Goal: Task Accomplishment & Management: Complete application form

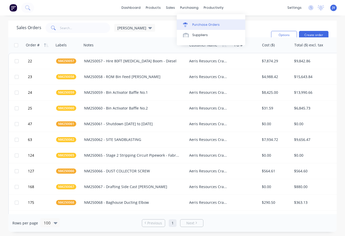
click at [195, 24] on div "Purchase Orders" at bounding box center [205, 24] width 27 height 5
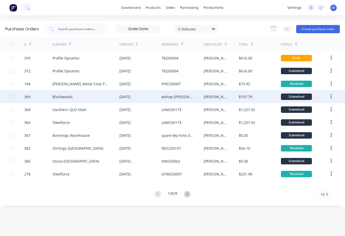
click at [180, 98] on div "wshop [PERSON_NAME] [PERSON_NAME]. breathing aparatus - [PERSON_NAME] ok'd" at bounding box center [177, 96] width 32 height 5
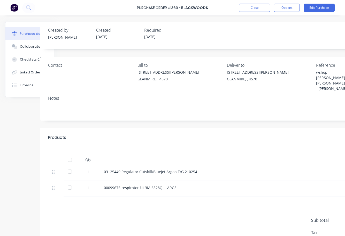
scroll to position [0, 20]
click at [257, 8] on button "Close" at bounding box center [254, 8] width 31 height 8
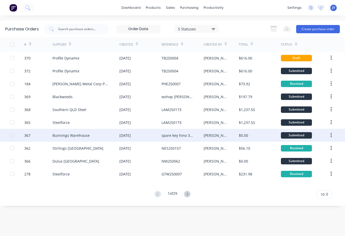
click at [174, 136] on div "spare key hino 397VVA" at bounding box center [177, 135] width 32 height 5
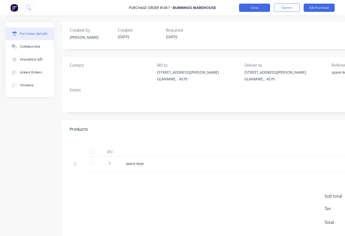
click at [260, 9] on button "Close" at bounding box center [254, 8] width 31 height 8
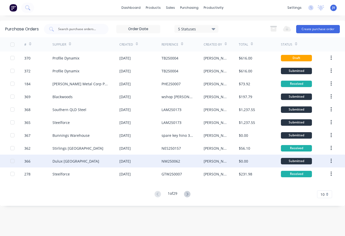
click at [173, 161] on div "NM250062" at bounding box center [170, 161] width 19 height 5
type textarea "x"
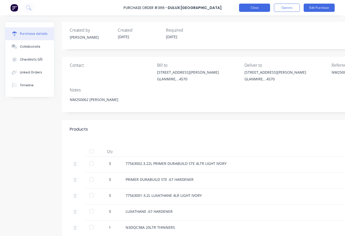
click at [256, 8] on button "Close" at bounding box center [254, 8] width 31 height 8
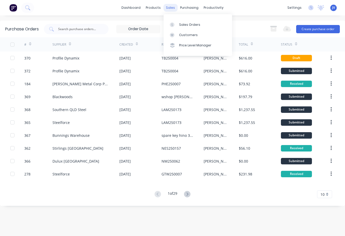
click at [173, 9] on div "sales" at bounding box center [170, 8] width 14 height 8
click at [183, 24] on div "Sales Orders" at bounding box center [189, 24] width 21 height 5
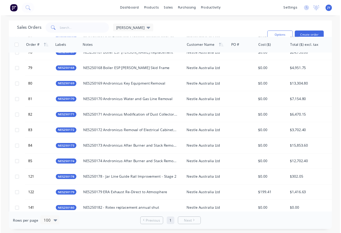
scroll to position [929, 0]
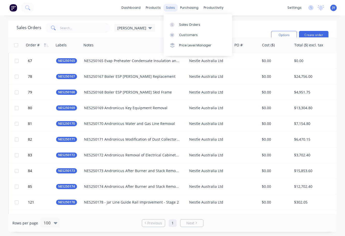
click at [170, 6] on div "sales" at bounding box center [170, 8] width 14 height 8
click at [186, 26] on div "Sales Orders" at bounding box center [189, 24] width 21 height 5
click at [315, 35] on button "Create order" at bounding box center [313, 35] width 29 height 8
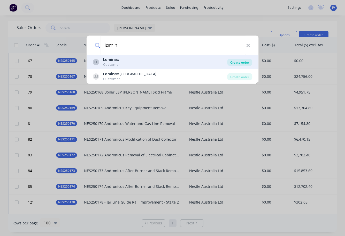
type input "lamin"
click at [236, 62] on div "Create order" at bounding box center [239, 62] width 25 height 7
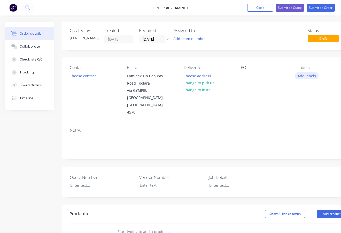
click at [306, 76] on button "Add labels" at bounding box center [307, 75] width 24 height 7
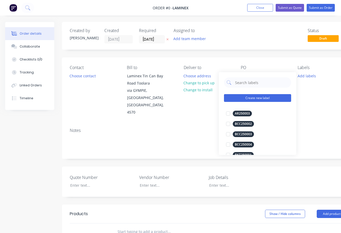
click at [242, 97] on button "Create new label" at bounding box center [257, 98] width 67 height 8
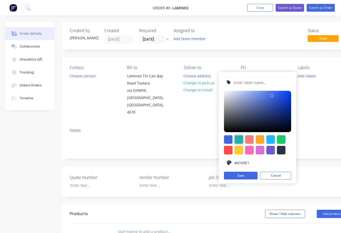
click at [238, 139] on div at bounding box center [238, 139] width 9 height 9
type input "#20B2AA"
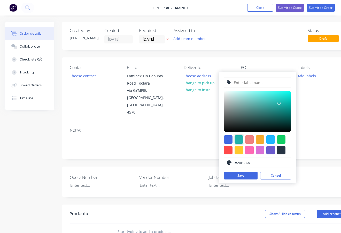
click at [248, 82] on input "text" at bounding box center [260, 82] width 55 height 10
type input "LAM250177"
click at [237, 177] on button "Save" at bounding box center [241, 175] width 34 height 8
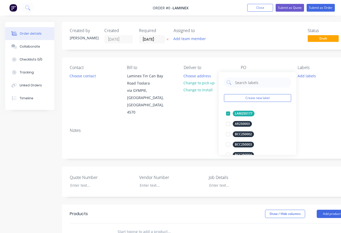
click at [195, 111] on div "Order details Collaborate Checklists 0/0 Tracking Linked Orders Timeline Order …" at bounding box center [179, 197] width 359 height 350
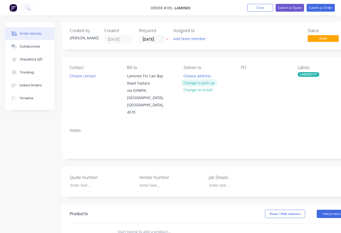
click at [205, 83] on button "Change to pick up" at bounding box center [199, 82] width 37 height 7
click at [189, 75] on div at bounding box center [188, 75] width 8 height 7
click at [242, 75] on div at bounding box center [245, 75] width 8 height 7
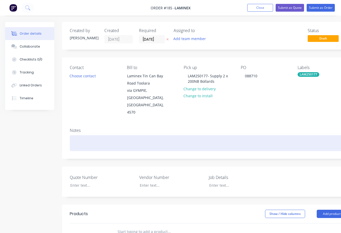
click at [76, 135] on div at bounding box center [208, 143] width 276 height 16
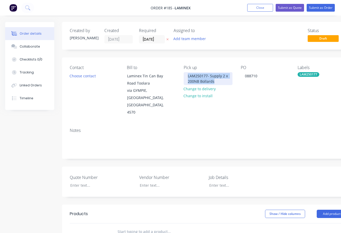
drag, startPoint x: 224, startPoint y: 82, endPoint x: 184, endPoint y: 76, distance: 39.7
click at [184, 76] on div "LAM250177- Supply 2 x 200NB Bollards" at bounding box center [208, 78] width 49 height 13
copy div "LAM250177- Supply 2 x 200NB Bollards"
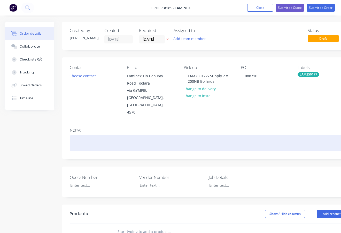
paste div
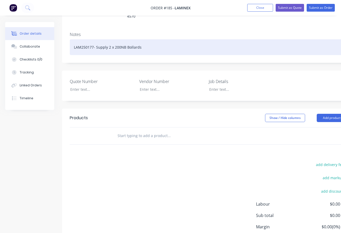
scroll to position [103, 0]
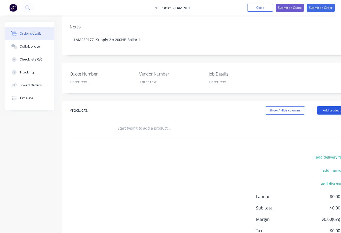
click at [326, 106] on button "Add product" at bounding box center [332, 110] width 30 height 8
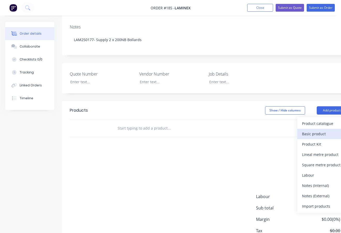
click at [324, 130] on div "Basic product" at bounding box center [322, 133] width 40 height 7
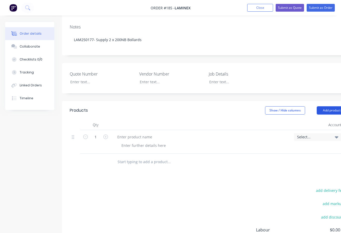
click at [331, 106] on button "Add product" at bounding box center [332, 110] width 30 height 8
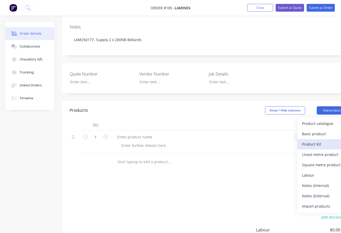
click at [317, 140] on div "Product Kit" at bounding box center [322, 143] width 40 height 7
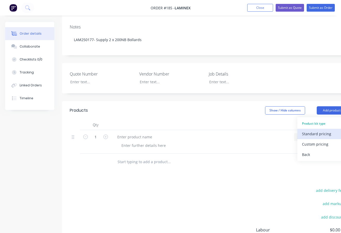
click at [320, 130] on div "Standard pricing" at bounding box center [322, 133] width 40 height 7
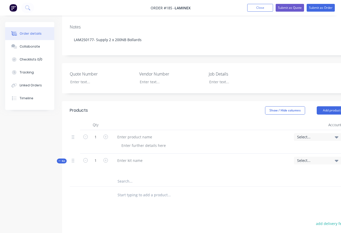
click at [335, 134] on icon at bounding box center [337, 137] width 4 height 6
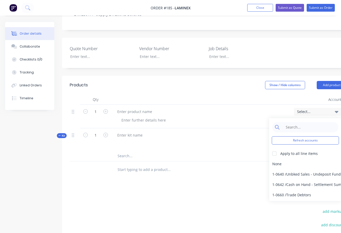
scroll to position [129, 0]
click at [226, 116] on div at bounding box center [203, 119] width 172 height 7
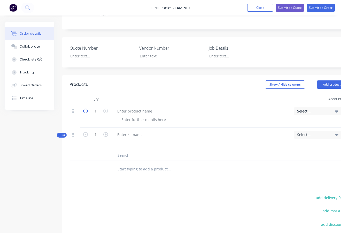
click at [84, 108] on icon "button" at bounding box center [85, 110] width 5 height 5
type input "0"
click at [74, 107] on div at bounding box center [75, 110] width 6 height 7
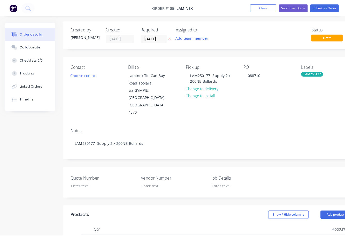
scroll to position [0, 0]
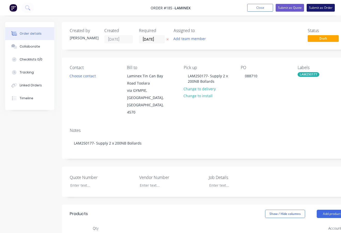
click at [318, 8] on button "Submit as Order" at bounding box center [320, 8] width 28 height 8
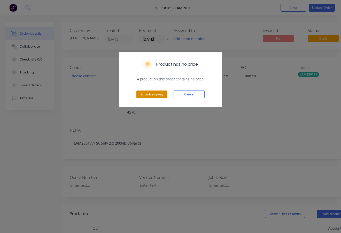
click at [155, 94] on button "Submit anyway" at bounding box center [151, 94] width 31 height 8
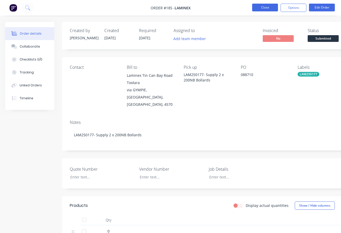
click at [268, 8] on button "Close" at bounding box center [265, 8] width 26 height 8
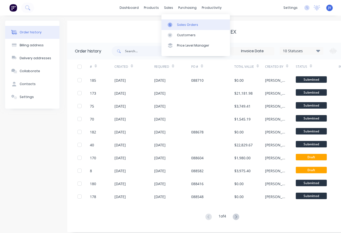
click at [182, 23] on div "Sales Orders" at bounding box center [187, 24] width 21 height 5
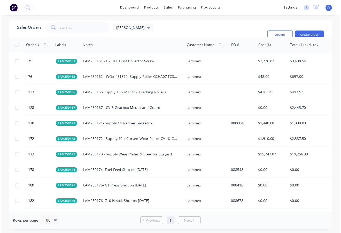
scroll to position [620, 0]
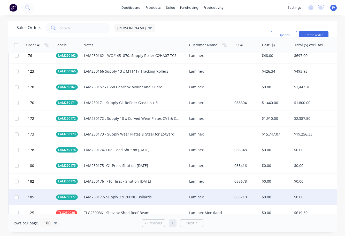
click at [196, 196] on div "Laminex" at bounding box center [208, 197] width 39 height 5
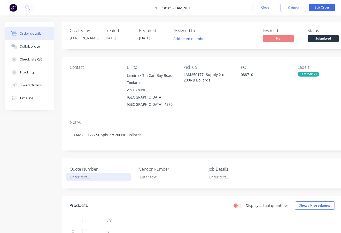
click at [77, 173] on div at bounding box center [98, 176] width 65 height 7
click at [329, 7] on button "Edit Order" at bounding box center [322, 8] width 26 height 8
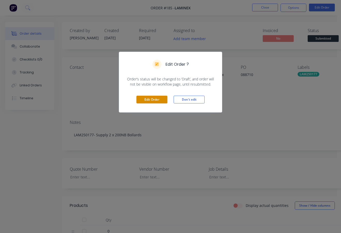
click at [155, 99] on button "Edit Order" at bounding box center [151, 100] width 31 height 8
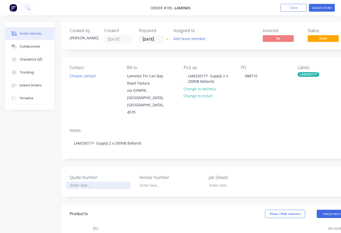
click at [76, 181] on div at bounding box center [98, 184] width 65 height 7
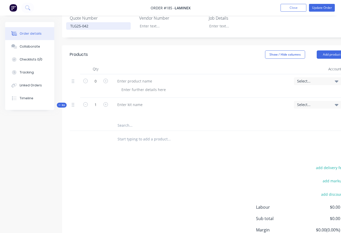
scroll to position [181, 0]
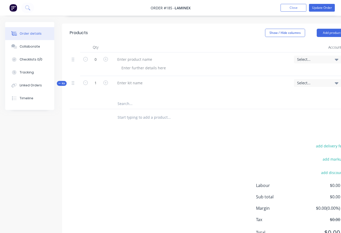
click at [336, 82] on icon at bounding box center [337, 83] width 4 height 2
click at [250, 127] on div "Products Show / Hide columns Add product Qty Account Cost Markup Price Total 0 …" at bounding box center [208, 136] width 292 height 226
click at [72, 81] on icon at bounding box center [73, 83] width 2 height 4
click at [128, 98] on input "text" at bounding box center [168, 103] width 103 height 10
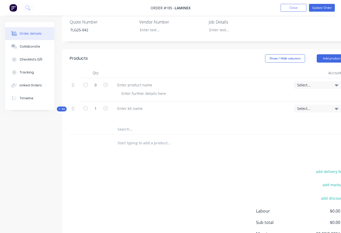
scroll to position [155, 0]
click at [121, 151] on div "Products Show / Hide columns Add product Qty Account Cost Markup Price Total 0 …" at bounding box center [208, 162] width 292 height 226
click at [323, 6] on button "Update Order" at bounding box center [322, 8] width 26 height 8
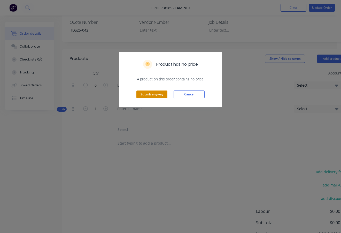
click at [150, 93] on button "Submit anyway" at bounding box center [151, 94] width 31 height 8
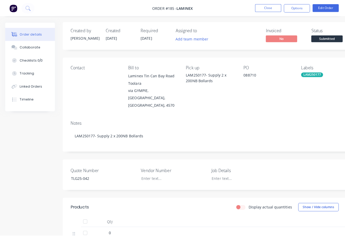
scroll to position [0, 0]
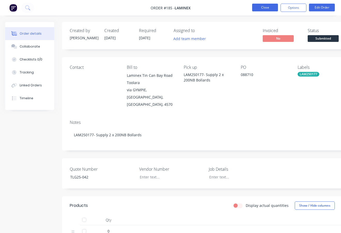
click at [259, 8] on button "Close" at bounding box center [265, 8] width 26 height 8
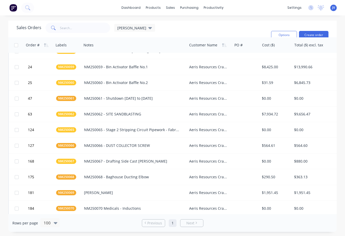
scroll to position [26, 0]
